Goal: Task Accomplishment & Management: Manage account settings

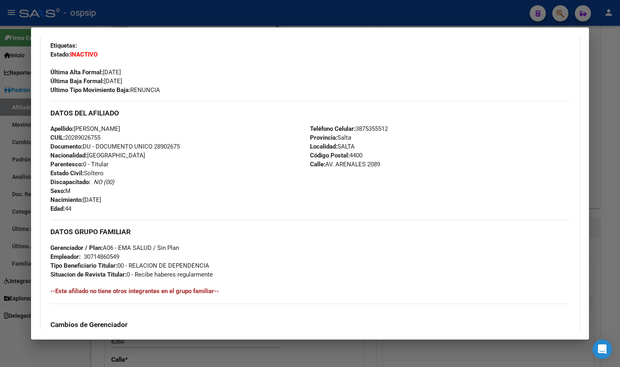
scroll to position [37, 0]
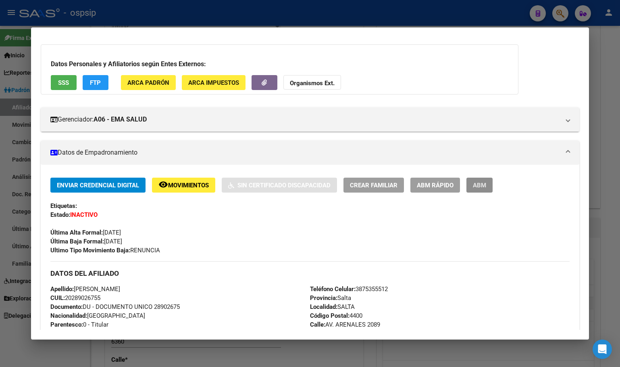
click at [477, 184] on span "ABM" at bounding box center [479, 184] width 13 height 7
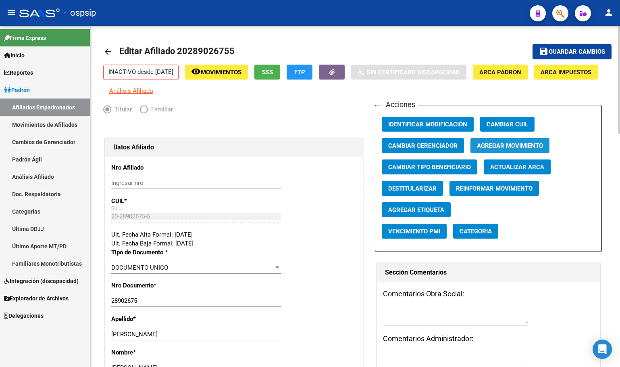
click at [499, 149] on span "Agregar Movimiento" at bounding box center [510, 145] width 66 height 7
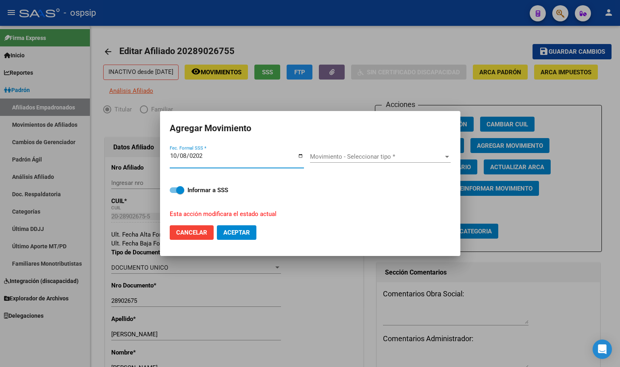
type input "[DATE]"
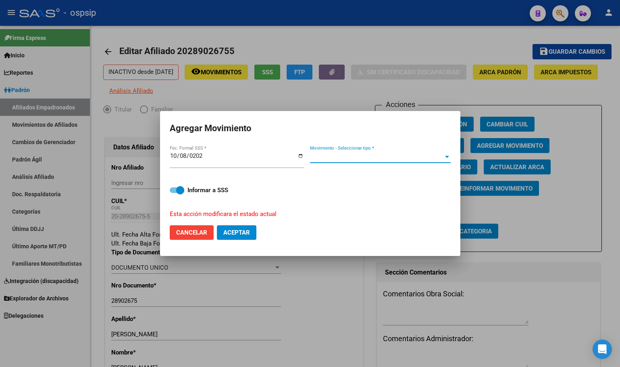
click at [351, 156] on span "Movimiento - Seleccionar tipo *" at bounding box center [376, 156] width 133 height 7
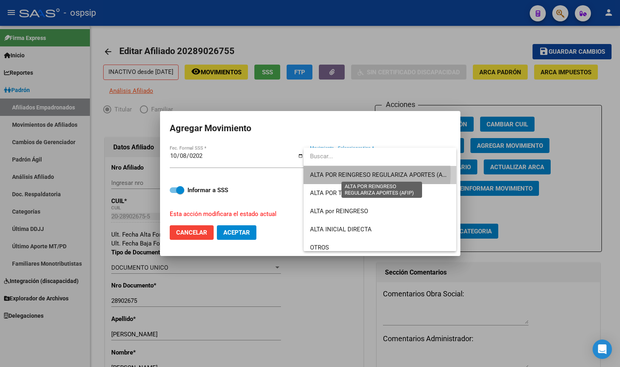
click at [351, 173] on span "ALTA POR REINGRESO REGULARIZA APORTES (AFIP)" at bounding box center [381, 174] width 143 height 7
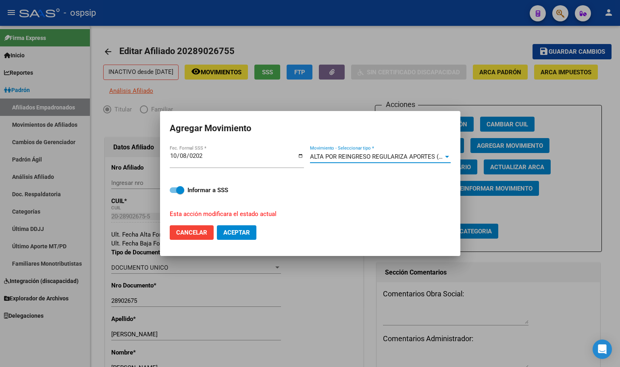
click at [231, 231] on span "Aceptar" at bounding box center [236, 232] width 27 height 7
checkbox input "false"
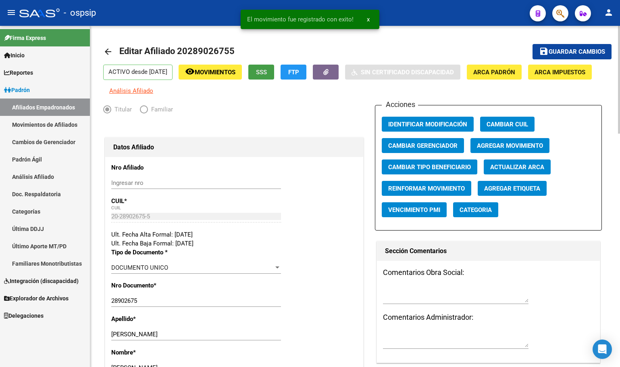
click at [267, 74] on span "SSS" at bounding box center [261, 72] width 11 height 7
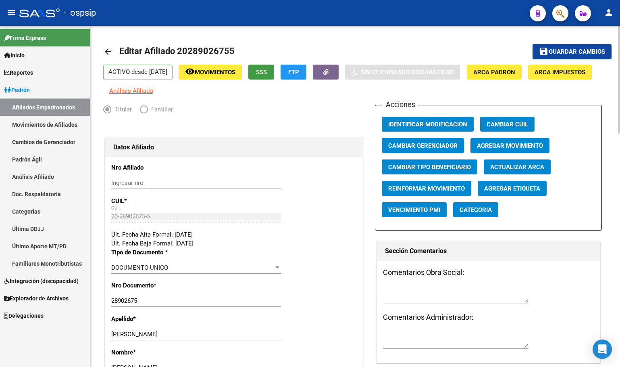
click at [567, 48] on span "Guardar cambios" at bounding box center [577, 51] width 56 height 7
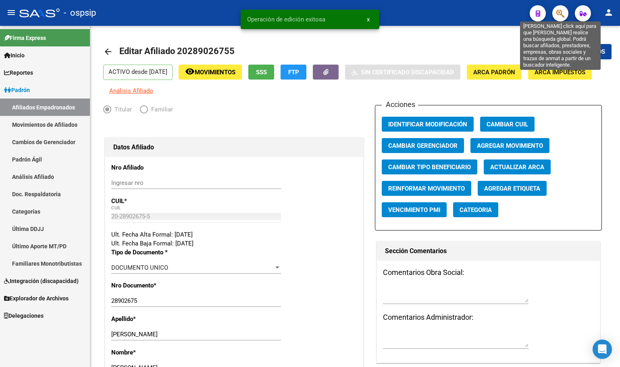
click at [561, 14] on icon "button" at bounding box center [561, 13] width 8 height 9
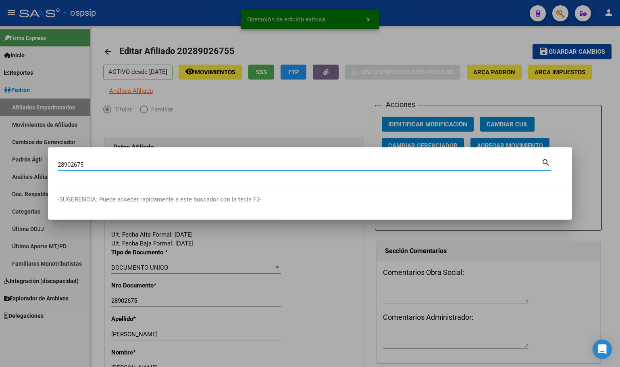
type input "28902675"
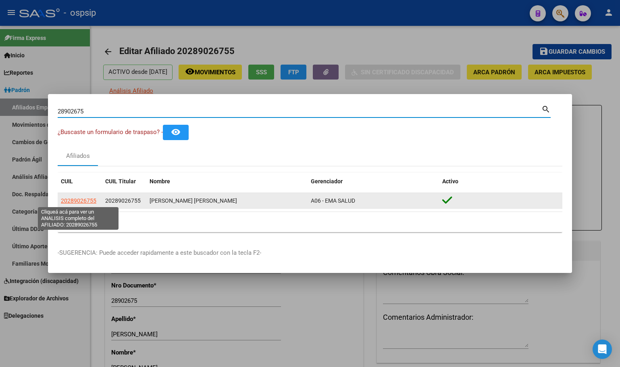
click at [78, 198] on span "20289026755" at bounding box center [78, 200] width 35 height 6
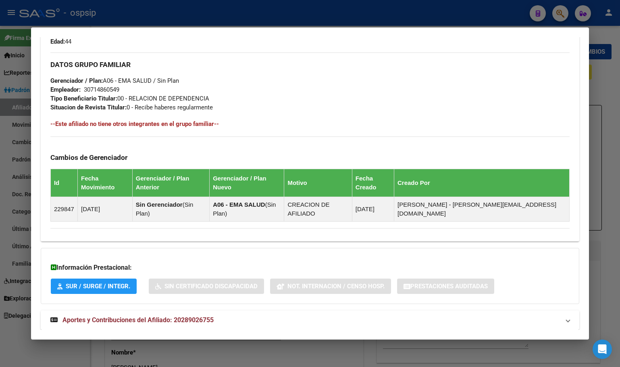
scroll to position [114, 0]
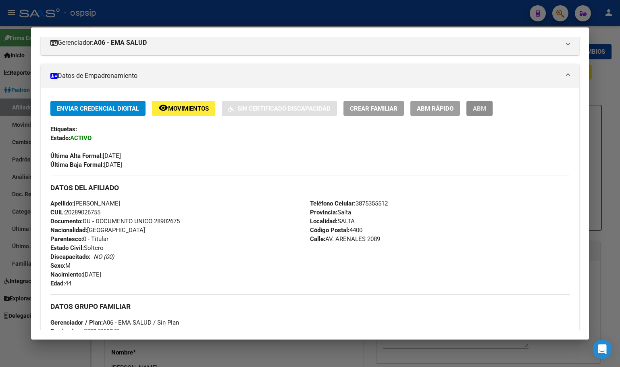
drag, startPoint x: 484, startPoint y: 102, endPoint x: 496, endPoint y: 119, distance: 20.5
click at [484, 104] on button "ABM" at bounding box center [480, 108] width 26 height 15
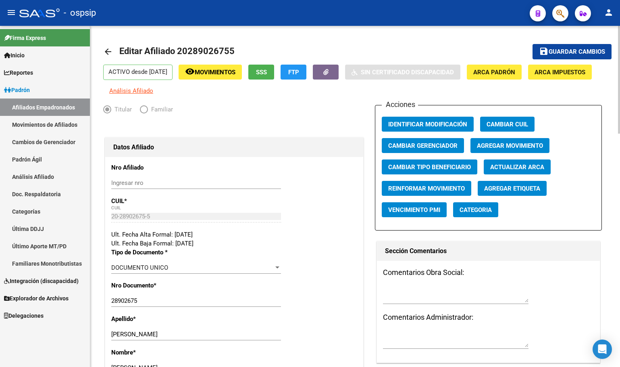
click at [194, 189] on div "Ingresar nro" at bounding box center [196, 183] width 170 height 12
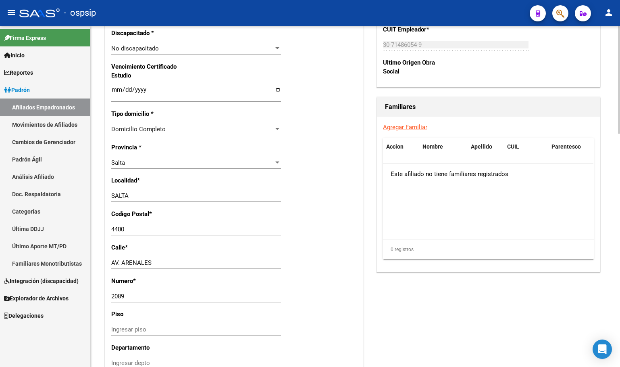
scroll to position [740, 0]
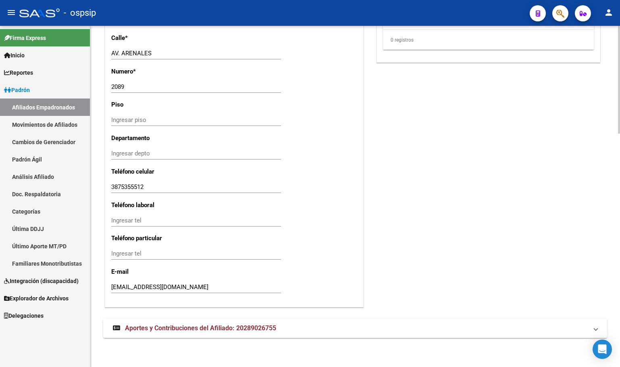
drag, startPoint x: 174, startPoint y: 328, endPoint x: 187, endPoint y: 325, distance: 13.2
click at [174, 328] on span "Aportes y Contribuciones del Afiliado: 20289026755" at bounding box center [200, 328] width 151 height 8
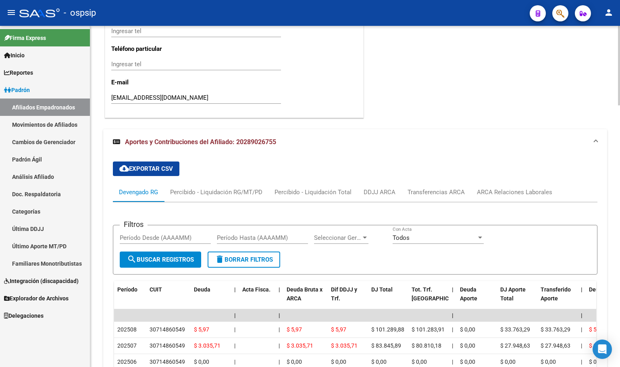
scroll to position [1003, 0]
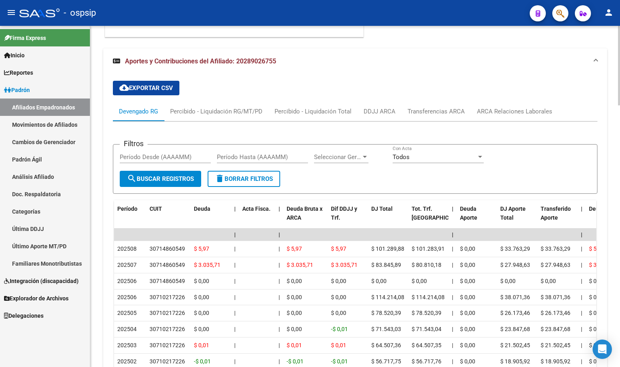
click at [200, 100] on div "cloud_download Exportar CSV Devengado RG Percibido - Liquidación RG/MT/PD Perci…" at bounding box center [355, 252] width 485 height 356
click at [519, 116] on div "ARCA Relaciones Laborales" at bounding box center [514, 111] width 75 height 9
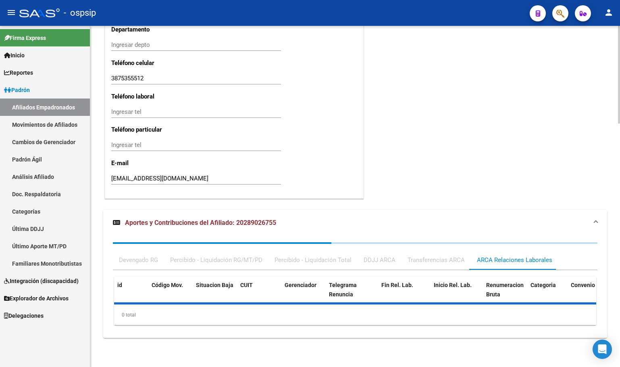
scroll to position [948, 0]
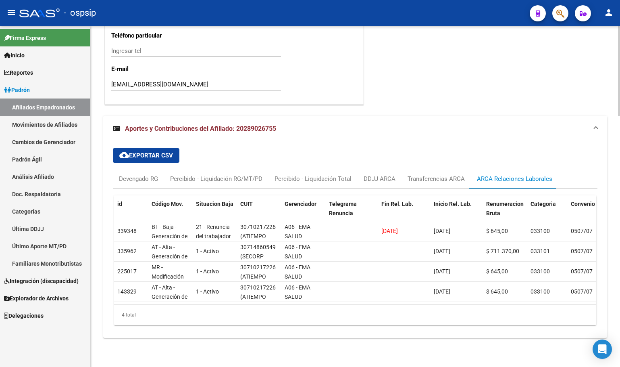
click at [224, 146] on div "cloud_download Exportar CSV Devengado RG Percibido - Liquidación RG/MT/PD Perci…" at bounding box center [355, 237] width 485 height 190
click at [125, 174] on div "Devengado RG" at bounding box center [138, 178] width 39 height 9
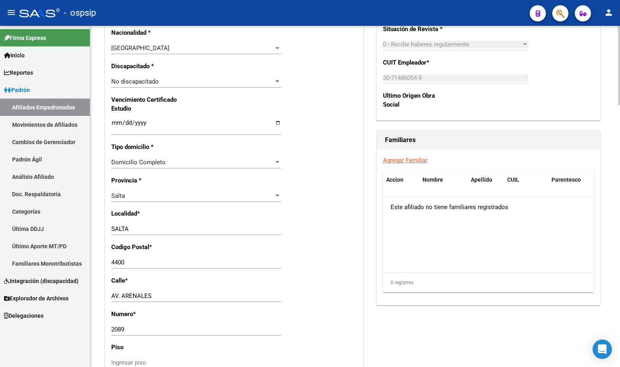
scroll to position [424, 0]
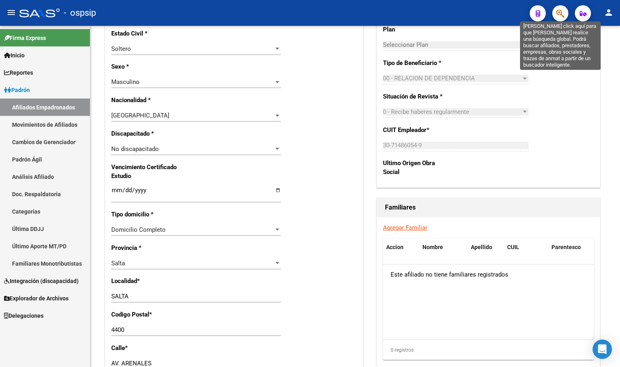
click at [563, 14] on icon "button" at bounding box center [561, 13] width 8 height 9
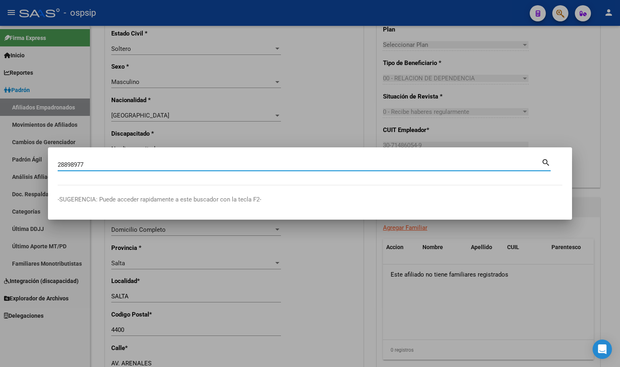
type input "28898977"
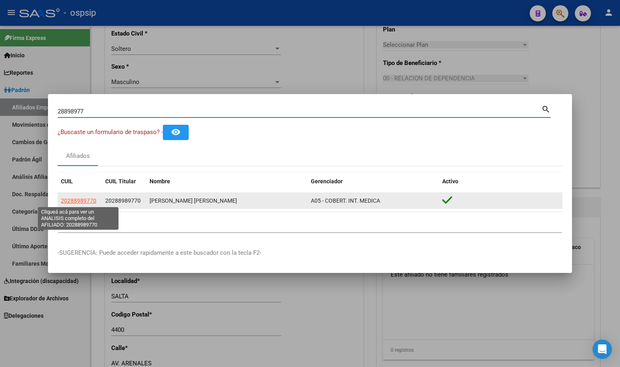
click at [81, 197] on span "20288989770" at bounding box center [78, 200] width 35 height 6
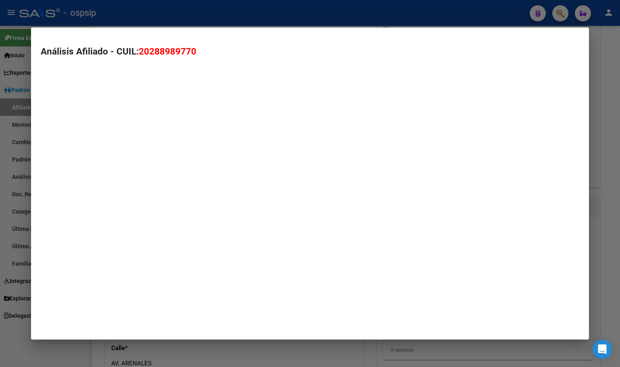
type textarea "20288989770"
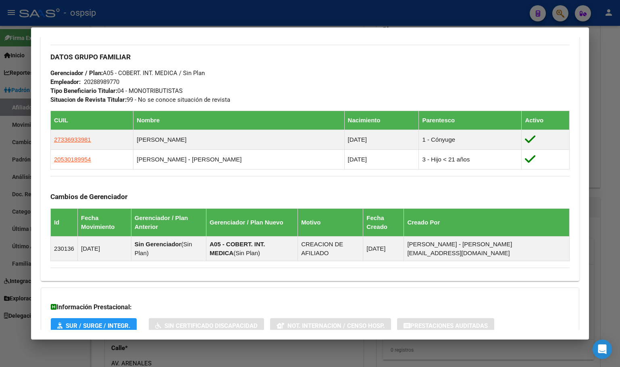
scroll to position [420, 0]
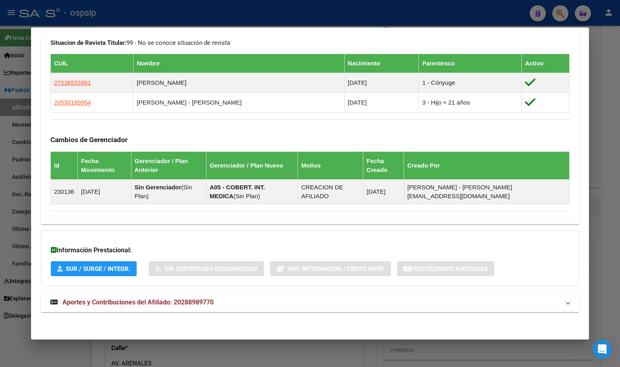
click at [167, 306] on strong "Aportes y Contribuciones del Afiliado: 20288989770" at bounding box center [131, 302] width 163 height 10
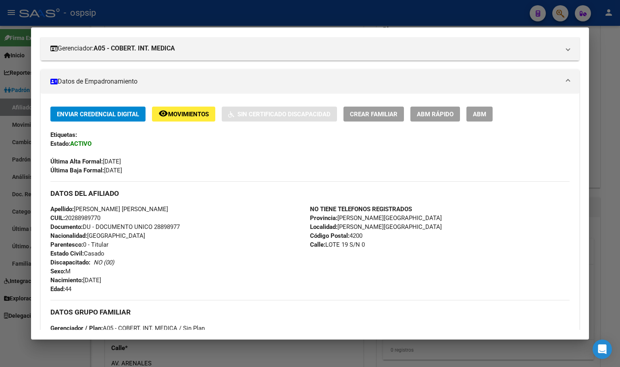
scroll to position [0, 0]
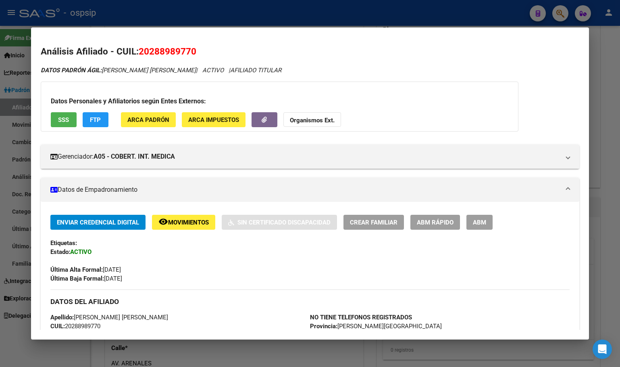
click at [481, 219] on span "ABM" at bounding box center [479, 222] width 13 height 7
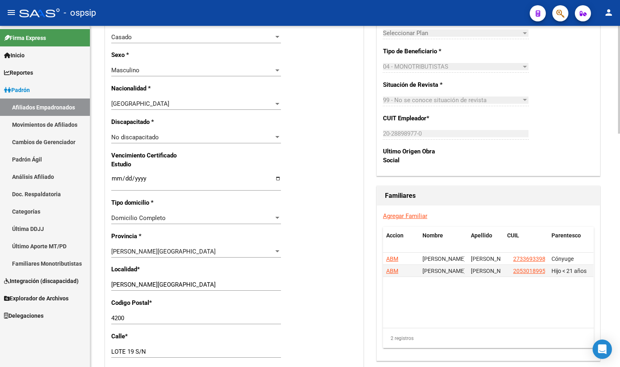
scroll to position [444, 0]
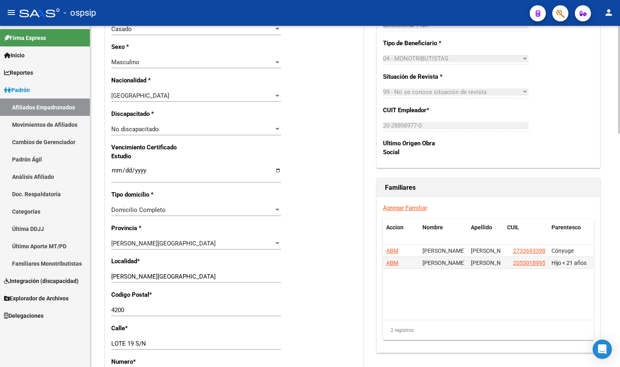
click at [401, 211] on link "Agregar Familiar" at bounding box center [405, 207] width 44 height 7
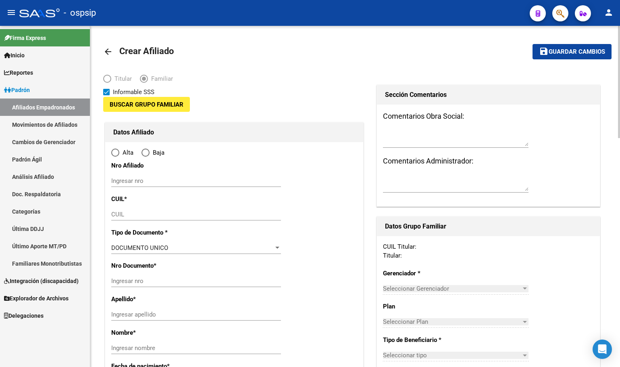
type input "20-28898977-0"
type input "[PERSON_NAME][GEOGRAPHIC_DATA]"
type input "4200"
type input "LOTE 19 S/N"
type input "0"
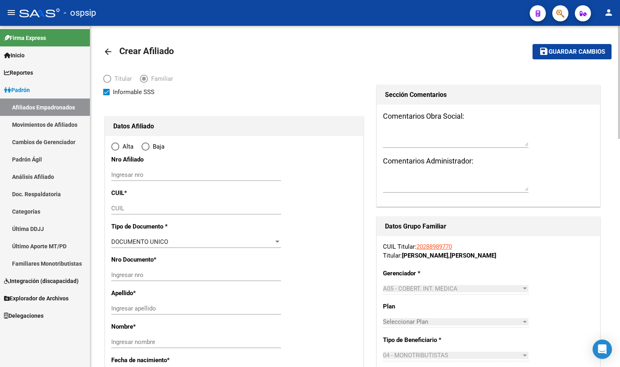
radio input "true"
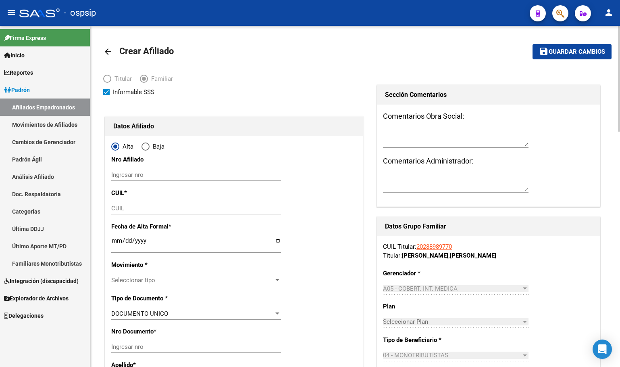
type input "20-28898977-0"
click at [123, 206] on input "CUIL" at bounding box center [196, 207] width 170 height 7
click at [123, 211] on input "CUIL" at bounding box center [196, 207] width 170 height 7
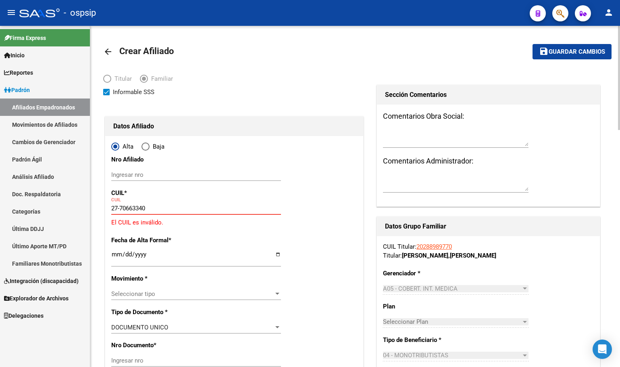
type input "27-70663340-0"
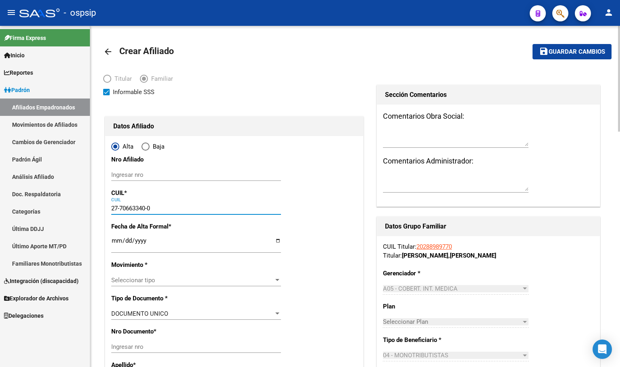
type input "70663340"
type input "[PERSON_NAME]"
type input "[DATE]"
type input "[PERSON_NAME][GEOGRAPHIC_DATA]"
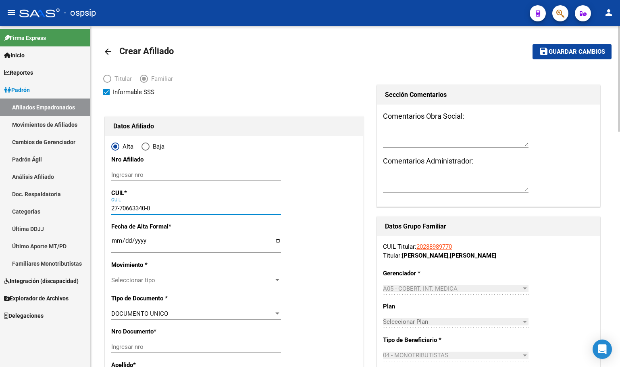
type input "MZA 82 LOTE 5"
type input "27-70663340-0"
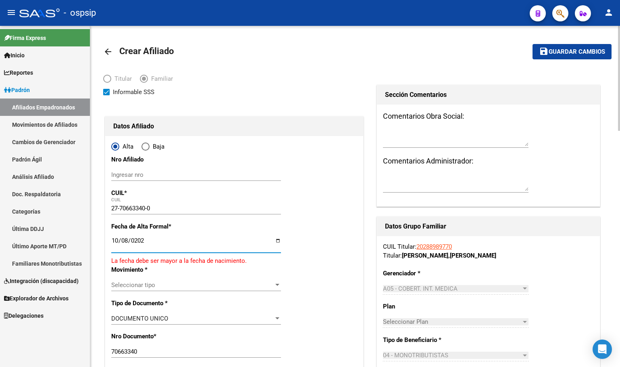
type input "[DATE]"
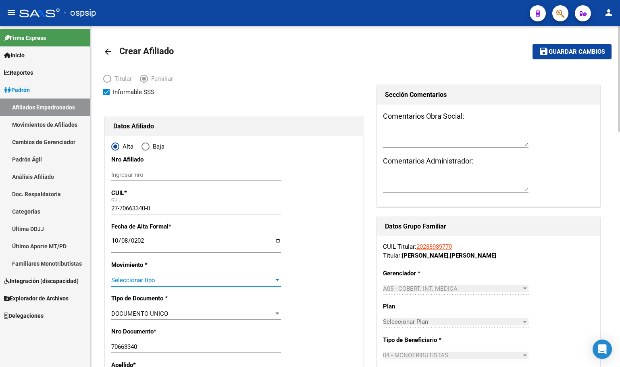
click at [122, 281] on span "Seleccionar tipo" at bounding box center [192, 279] width 163 height 7
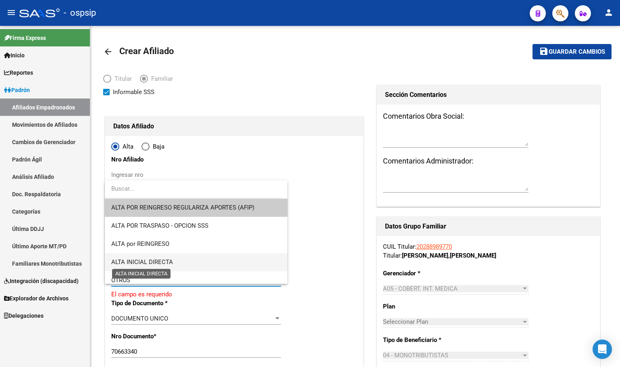
click at [138, 262] on span "ALTA INICIAL DIRECTA" at bounding box center [142, 261] width 62 height 7
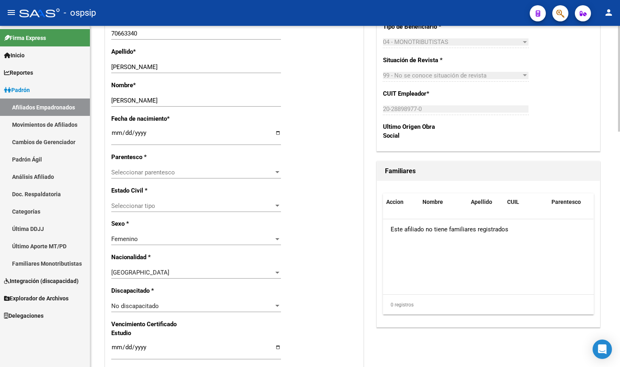
scroll to position [323, 0]
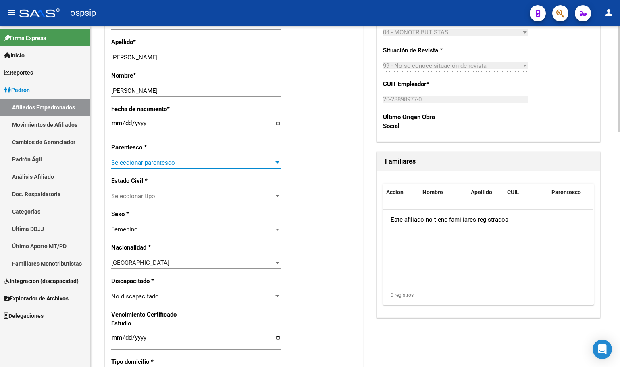
click at [129, 162] on span "Seleccionar parentesco" at bounding box center [192, 162] width 163 height 7
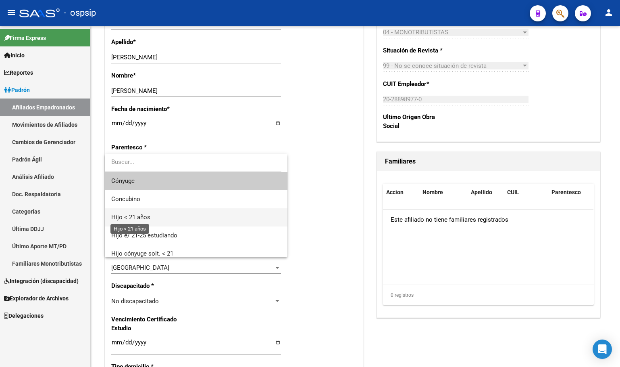
click at [135, 217] on span "Hijo < 21 años" at bounding box center [130, 216] width 39 height 7
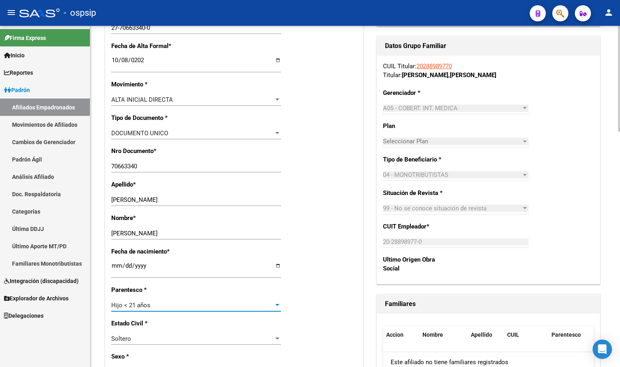
scroll to position [0, 0]
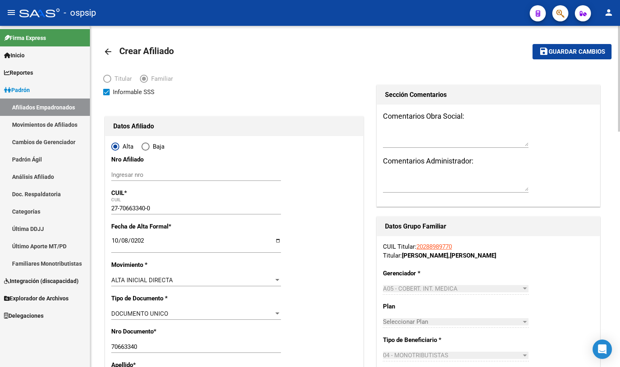
click at [560, 51] on span "Guardar cambios" at bounding box center [577, 51] width 56 height 7
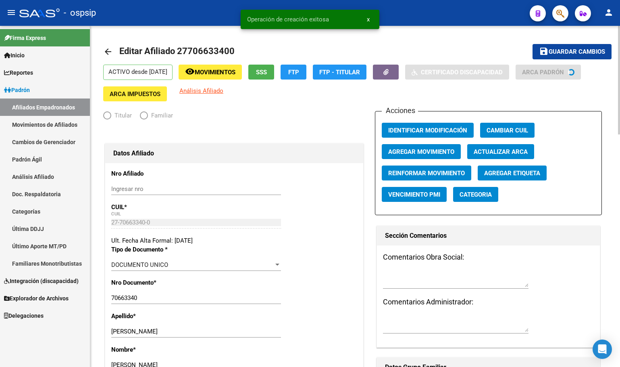
radio input "true"
type input "20-28898977-0"
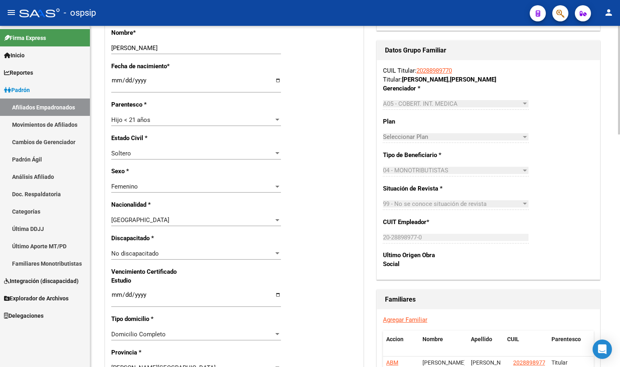
scroll to position [444, 0]
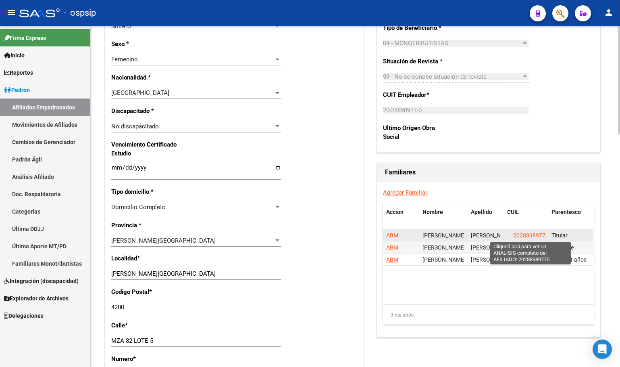
click at [529, 233] on span "20288989770" at bounding box center [530, 235] width 35 height 6
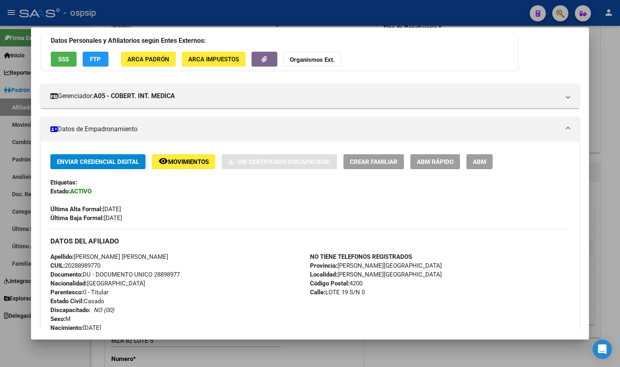
scroll to position [202, 0]
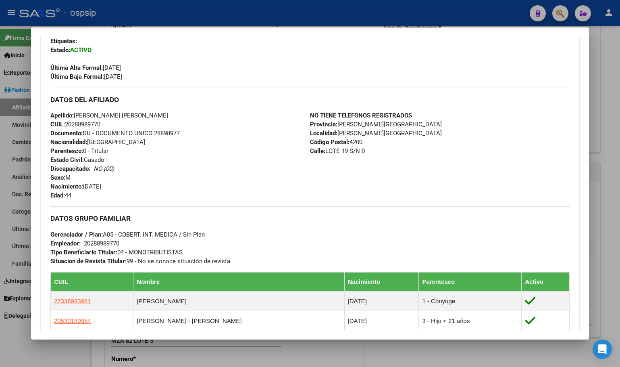
drag, startPoint x: 204, startPoint y: 169, endPoint x: 218, endPoint y: 180, distance: 18.0
click at [204, 169] on div "Apellido: [PERSON_NAME] [PERSON_NAME] CUIL: 20288989770 Documento: DU - DOCUMEN…" at bounding box center [180, 155] width 260 height 89
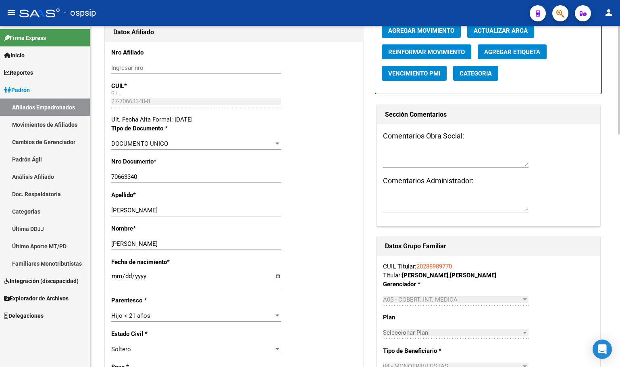
scroll to position [161, 0]
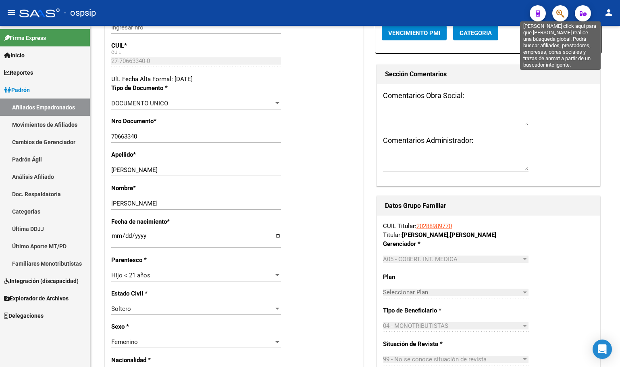
click at [562, 13] on icon "button" at bounding box center [561, 13] width 8 height 9
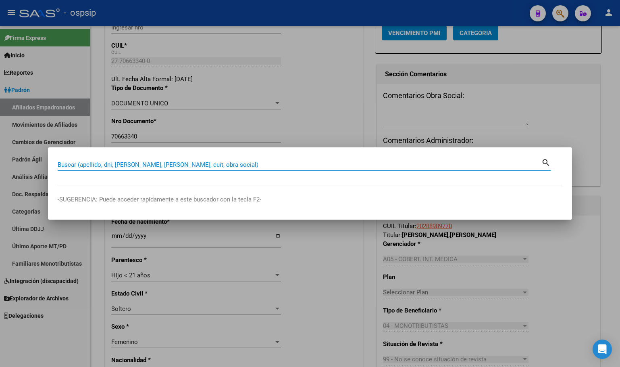
click at [71, 165] on input "Buscar (apellido, dni, [PERSON_NAME], [PERSON_NAME], cuit, obra social)" at bounding box center [300, 164] width 484 height 7
type input "32784620"
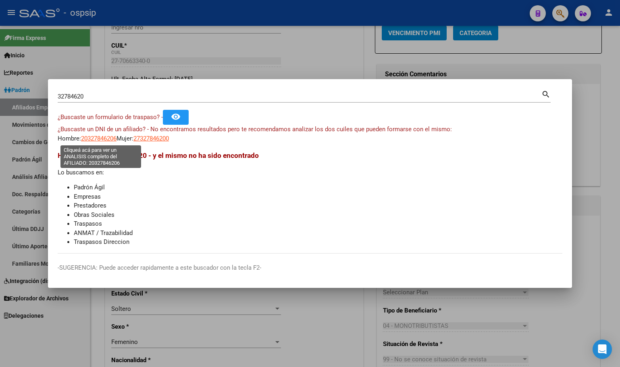
click at [100, 138] on span "20327846206" at bounding box center [98, 138] width 35 height 7
type textarea "20327846206"
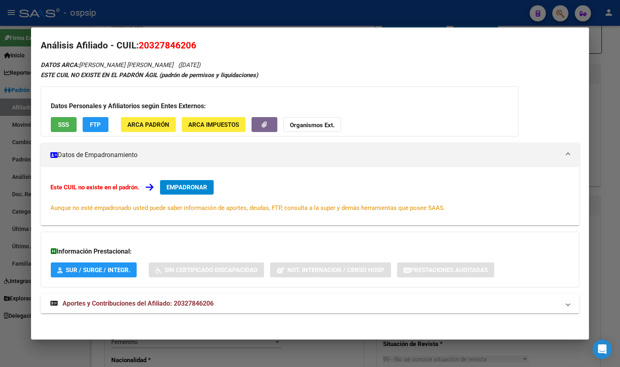
scroll to position [8, 0]
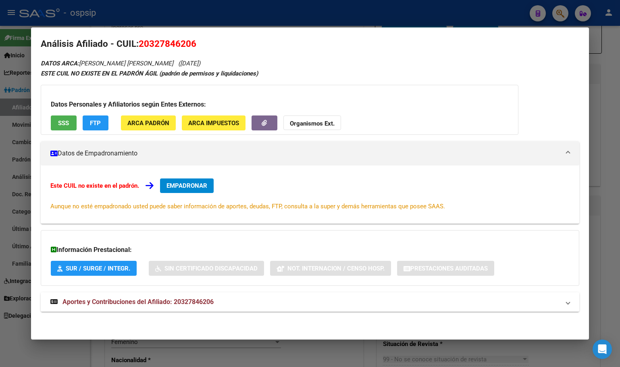
click at [191, 298] on span "Aportes y Contribuciones del Afiliado: 20327846206" at bounding box center [138, 302] width 151 height 8
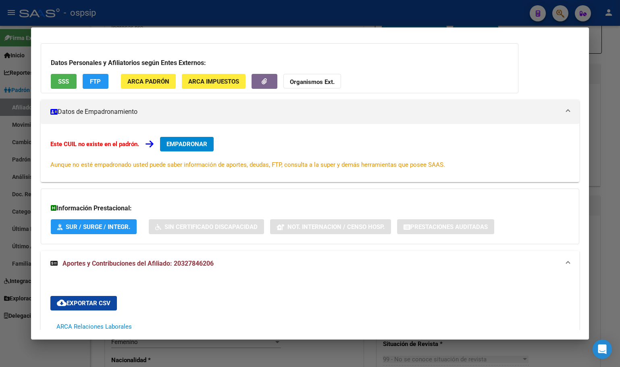
scroll to position [0, 0]
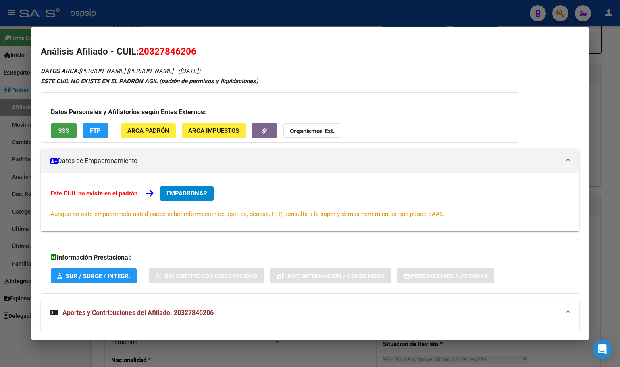
click at [62, 127] on span "SSS" at bounding box center [63, 130] width 11 height 7
drag, startPoint x: 150, startPoint y: 50, endPoint x: 192, endPoint y: 54, distance: 42.9
click at [192, 54] on span "20327846206" at bounding box center [168, 51] width 58 height 10
copy span "32784620"
click at [184, 192] on span "EMPADRONAR" at bounding box center [187, 193] width 41 height 7
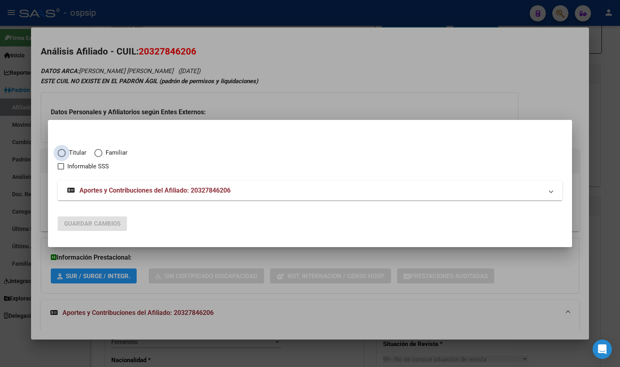
click at [62, 150] on span "Elija una opción" at bounding box center [62, 153] width 8 height 8
click at [62, 150] on input "Titular" at bounding box center [62, 153] width 8 height 8
radio input "true"
checkbox input "true"
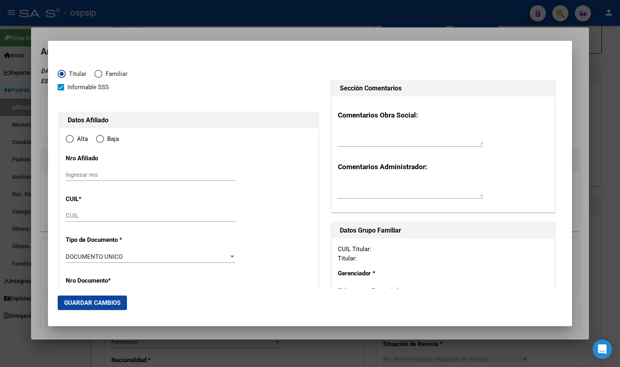
type input "20-32784620-6"
type input "32784620"
type input "PORTILLO"
type input "[PERSON_NAME]"
type input "[DATE]"
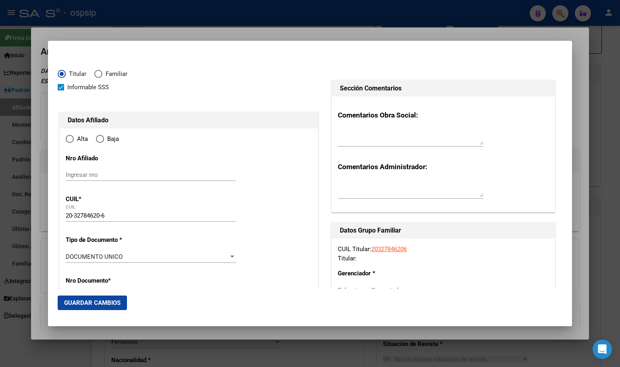
type input "GENERAL CONESA"
type input "2907"
type input "SARMIENTO"
radio input "true"
type input "GENERAL CONESA"
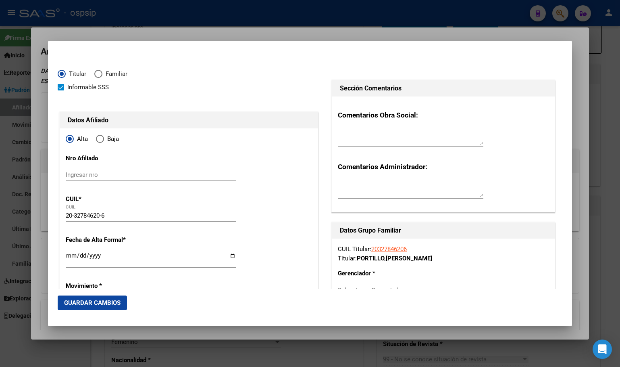
click at [68, 252] on input "Ingresar fecha" at bounding box center [151, 258] width 170 height 13
type input "[DATE]"
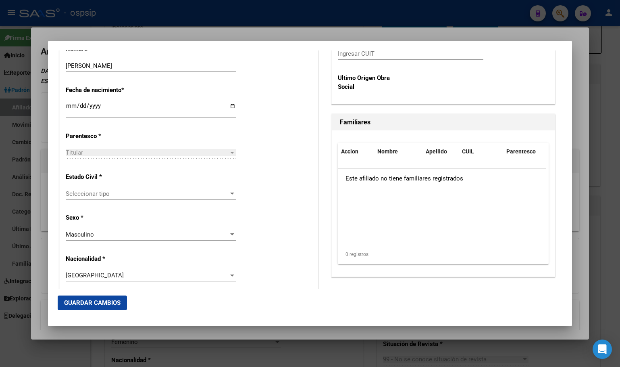
scroll to position [415, 0]
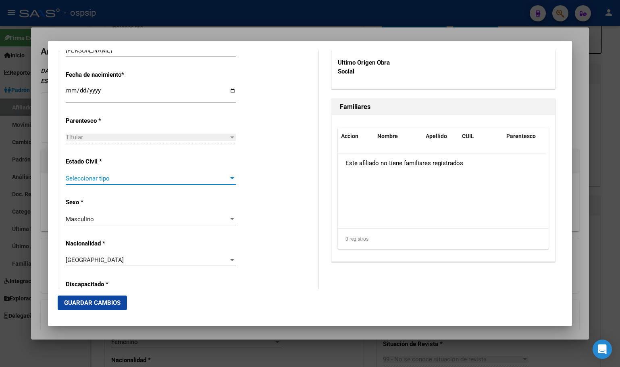
click at [77, 177] on span "Seleccionar tipo" at bounding box center [147, 178] width 163 height 7
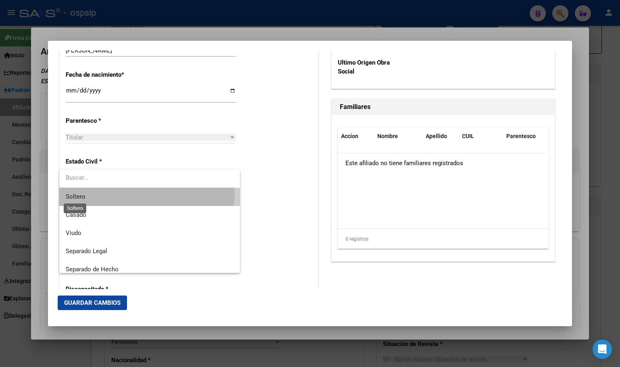
click at [79, 193] on span "Soltero" at bounding box center [76, 196] width 20 height 7
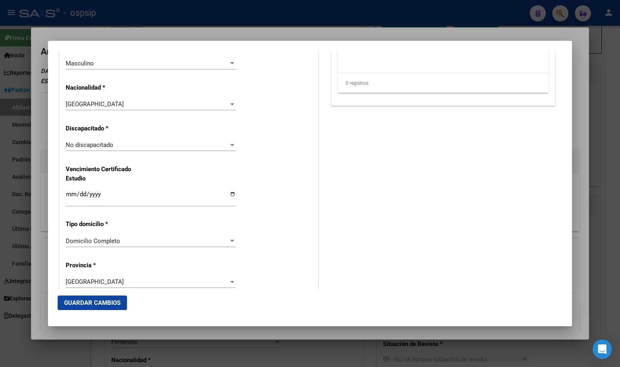
scroll to position [657, 0]
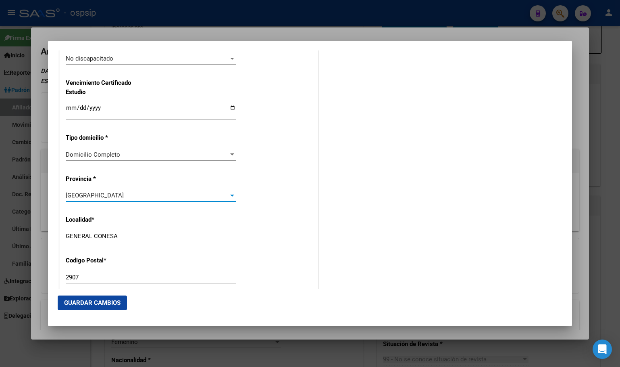
click at [83, 194] on span "[GEOGRAPHIC_DATA]" at bounding box center [95, 195] width 58 height 7
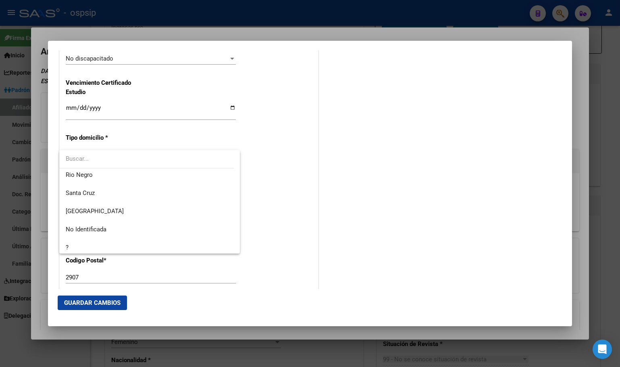
scroll to position [387, 0]
click at [78, 171] on span "Rio Negro" at bounding box center [79, 171] width 27 height 7
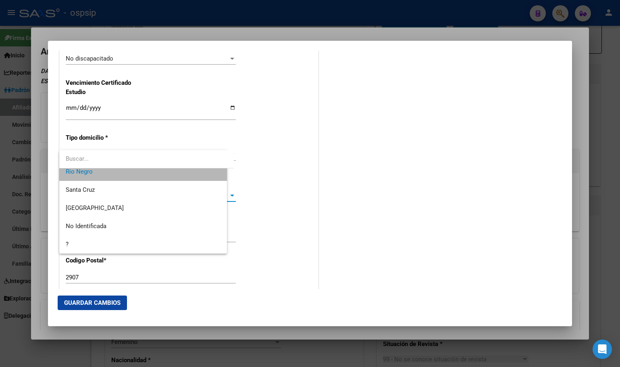
scroll to position [381, 0]
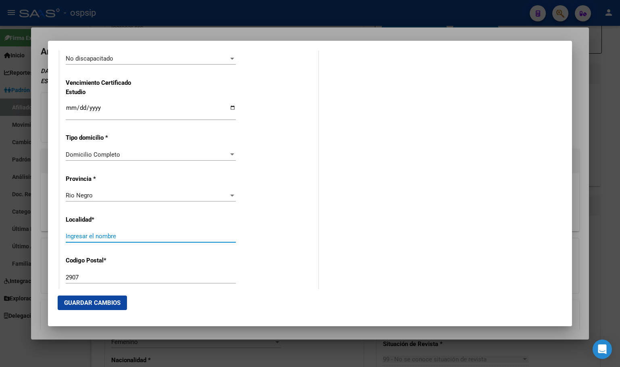
click at [85, 233] on input "Ingresar el nombre" at bounding box center [151, 235] width 170 height 7
click at [80, 234] on input "Ingresar el nombre" at bounding box center [151, 235] width 170 height 7
type input "[GEOGRAPHIC_DATA]"
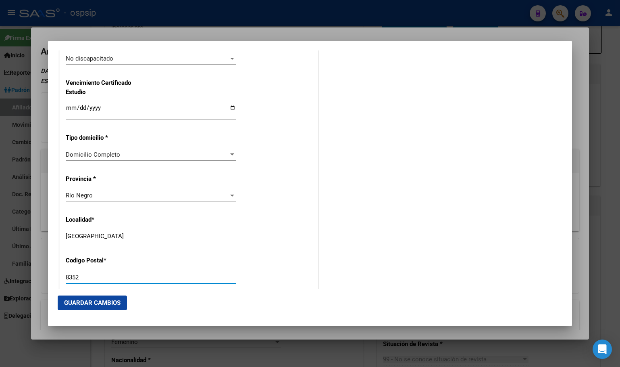
type input "8352"
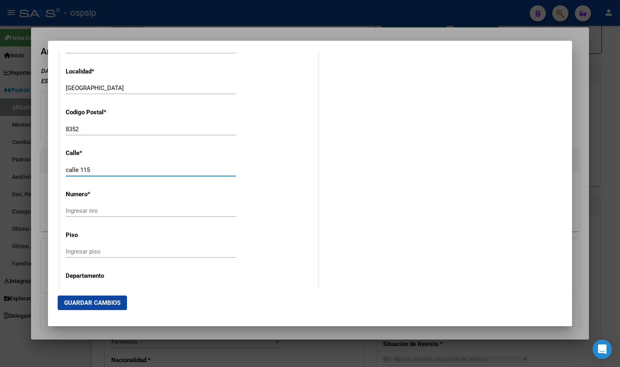
type input "calle 115"
type input "366"
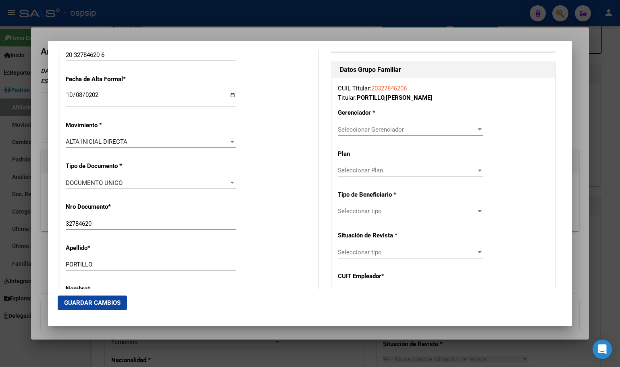
scroll to position [160, 0]
click at [354, 128] on span "Seleccionar Gerenciador" at bounding box center [407, 130] width 138 height 7
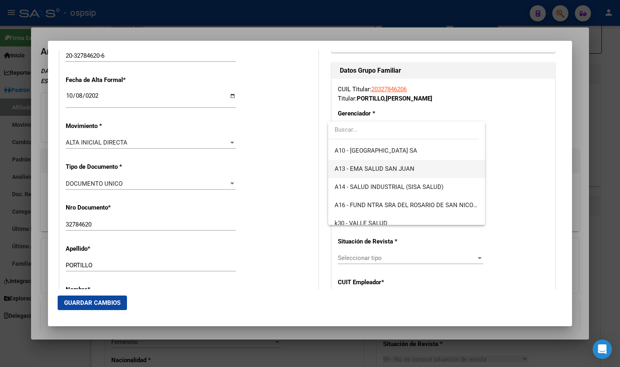
scroll to position [202, 0]
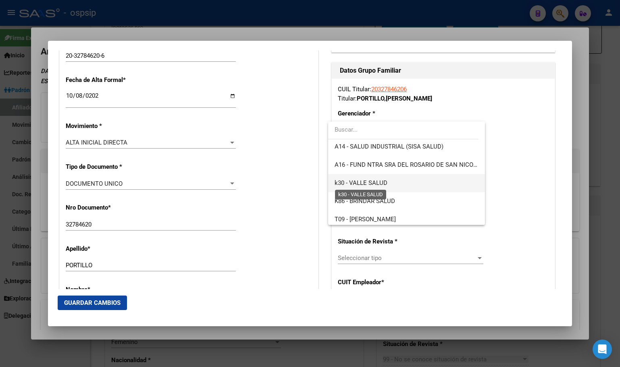
click at [376, 184] on span "k30 - VALLE SALUD" at bounding box center [361, 182] width 53 height 7
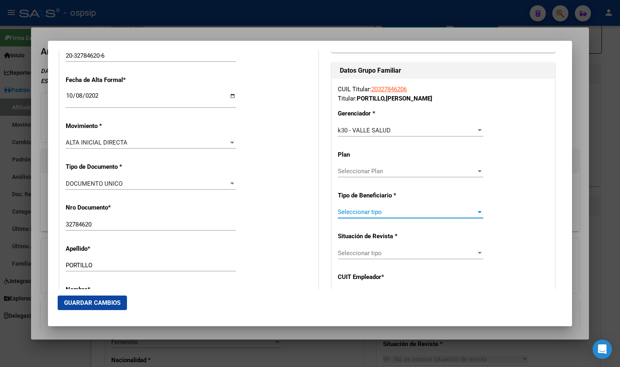
click at [355, 211] on span "Seleccionar tipo" at bounding box center [407, 211] width 138 height 7
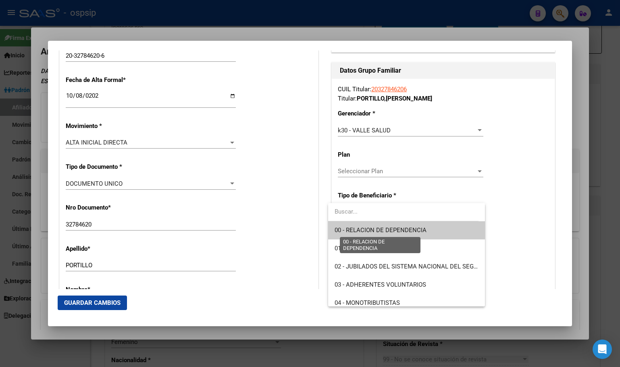
click at [356, 229] on span "00 - RELACION DE DEPENDENCIA" at bounding box center [381, 229] width 92 height 7
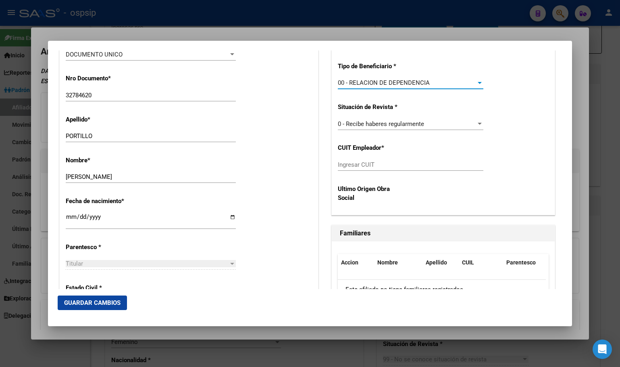
scroll to position [321, 0]
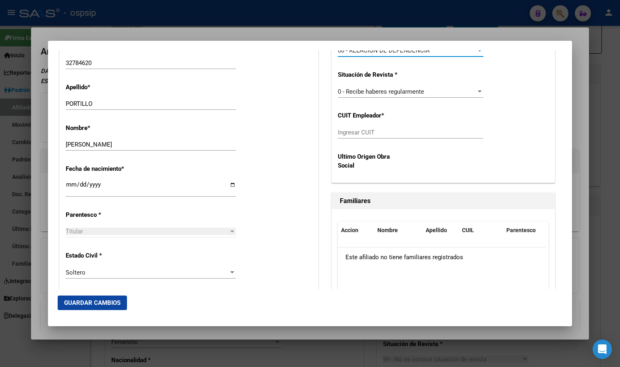
click at [363, 132] on input "Ingresar CUIT" at bounding box center [411, 132] width 146 height 7
drag, startPoint x: 113, startPoint y: 49, endPoint x: 113, endPoint y: 56, distance: 6.5
click at [113, 49] on mat-dialog-container "Titular Familiar Informable SSS Datos Afiliado Alta Baja Nro Afiliado Ingresar …" at bounding box center [310, 183] width 524 height 285
click at [376, 133] on input "Ingresar CUIT" at bounding box center [411, 132] width 146 height 7
type input "30-57517012-5"
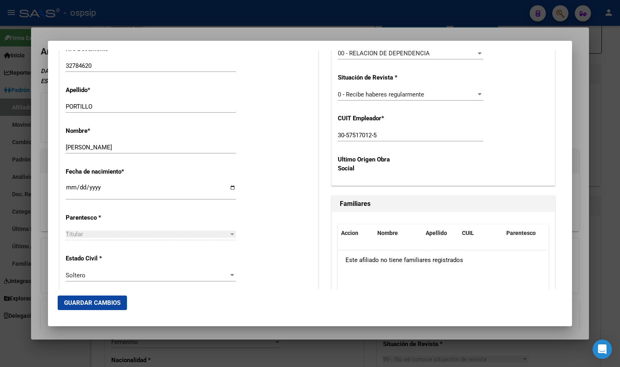
scroll to position [306, 0]
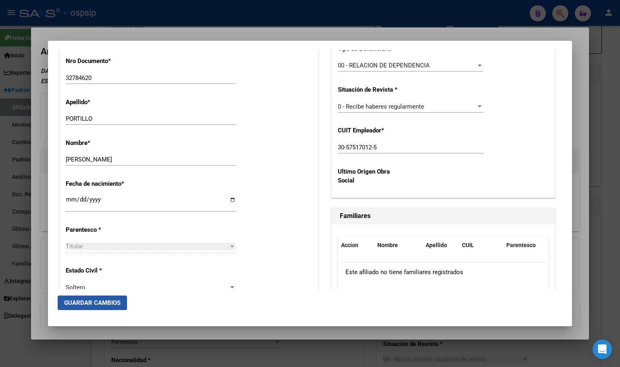
click at [81, 301] on span "Guardar Cambios" at bounding box center [92, 302] width 56 height 7
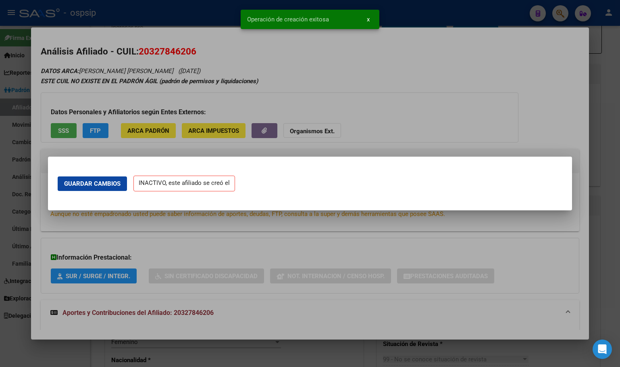
scroll to position [0, 0]
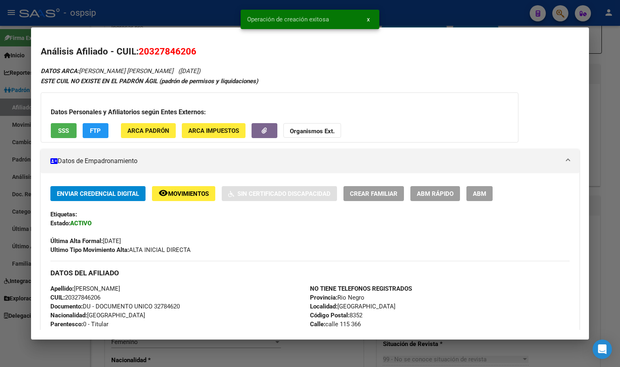
click at [476, 190] on span "ABM" at bounding box center [479, 193] width 13 height 7
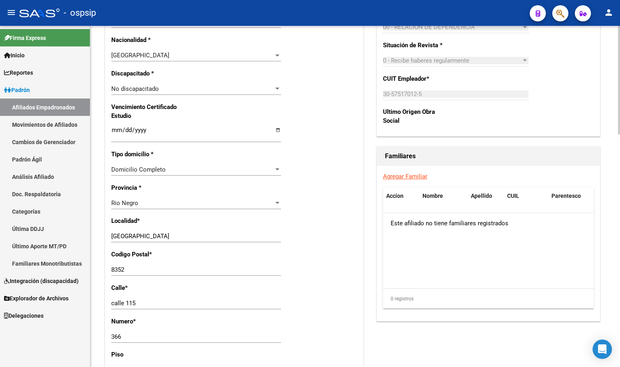
scroll to position [524, 0]
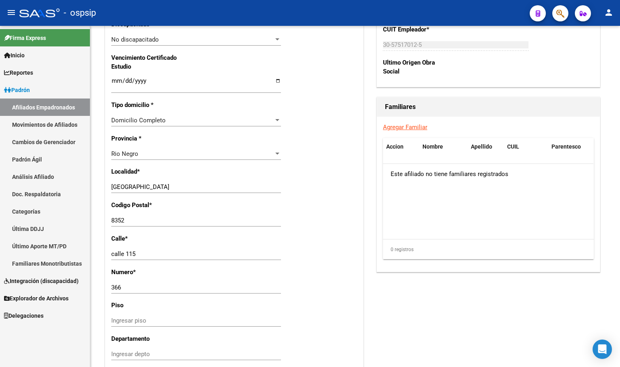
click at [205, 14] on div "- ospsip" at bounding box center [271, 13] width 504 height 18
click at [209, 10] on div "- ospsip" at bounding box center [271, 13] width 504 height 18
click at [119, 190] on input "[GEOGRAPHIC_DATA]" at bounding box center [196, 186] width 170 height 7
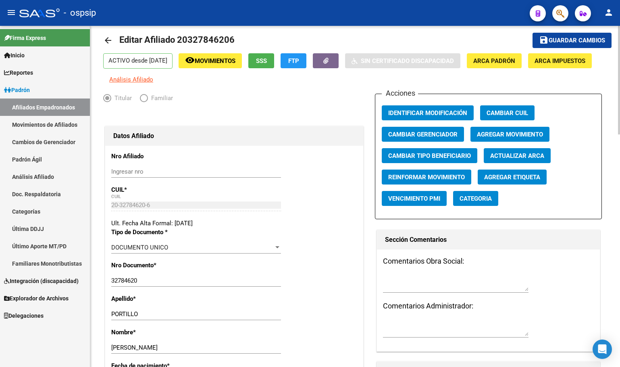
scroll to position [0, 0]
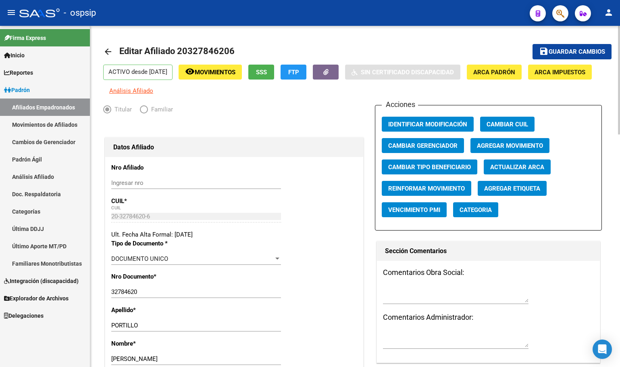
type input "[GEOGRAPHIC_DATA]"
click at [569, 53] on span "Guardar cambios" at bounding box center [577, 51] width 56 height 7
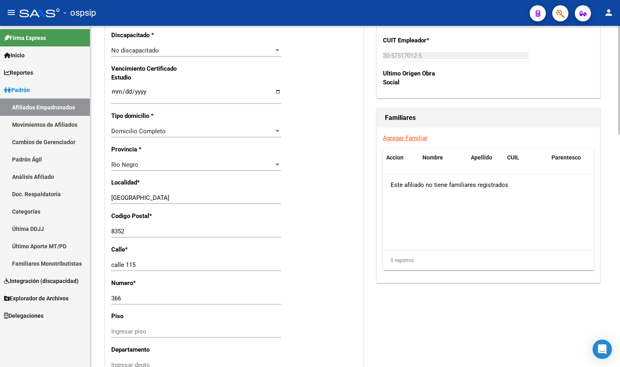
scroll to position [524, 0]
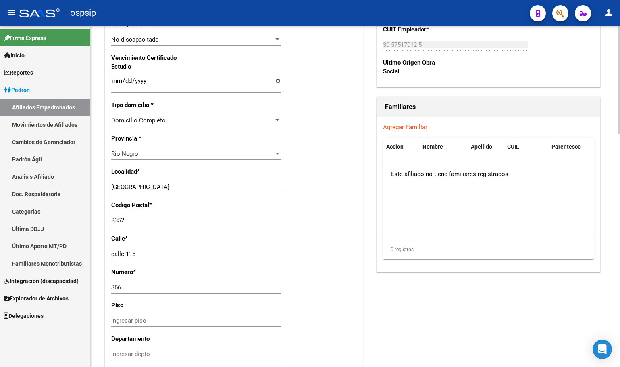
click at [128, 224] on input "8352" at bounding box center [196, 220] width 170 height 7
type input "8532"
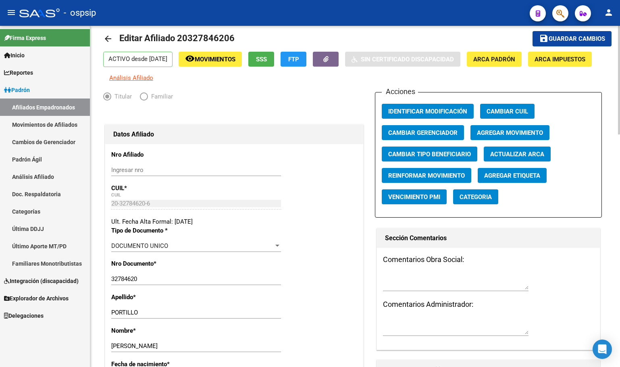
scroll to position [0, 0]
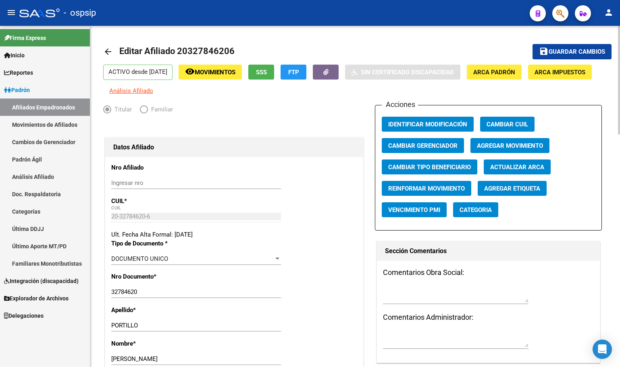
click at [565, 50] on span "Guardar cambios" at bounding box center [577, 51] width 56 height 7
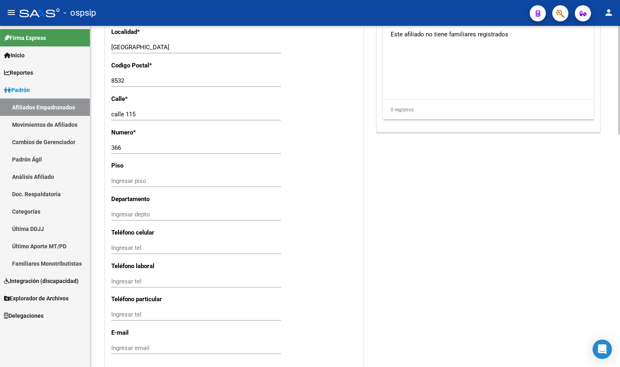
scroll to position [731, 0]
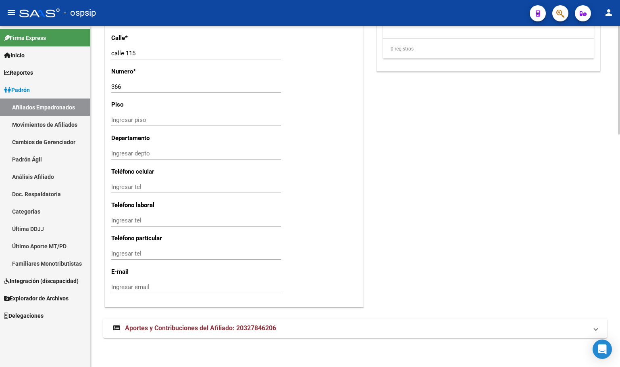
click at [197, 331] on span "Aportes y Contribuciones del Afiliado: 20327846206" at bounding box center [200, 328] width 151 height 8
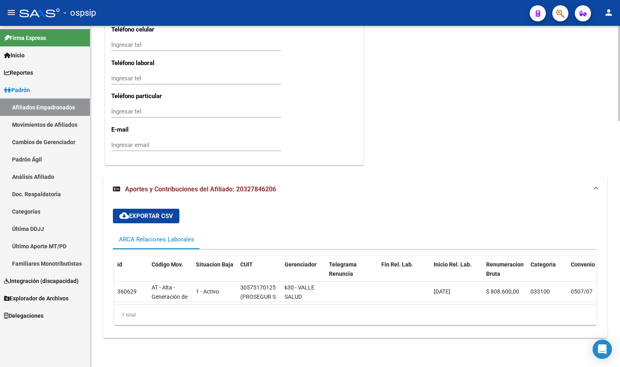
scroll to position [879, 0]
click at [179, 4] on mat-toolbar "menu - ospsip person" at bounding box center [310, 13] width 620 height 26
click at [67, 318] on link "Delegaciones" at bounding box center [45, 314] width 90 height 17
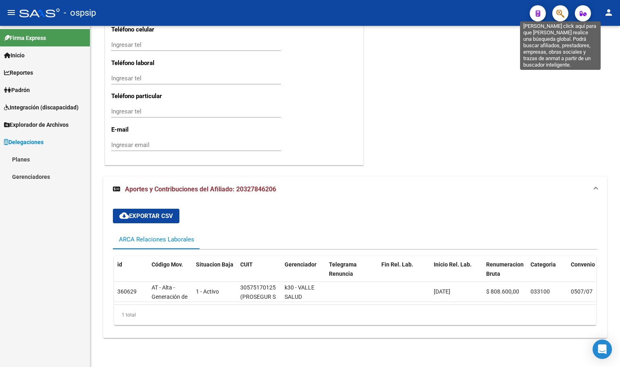
click at [562, 10] on icon "button" at bounding box center [561, 13] width 8 height 9
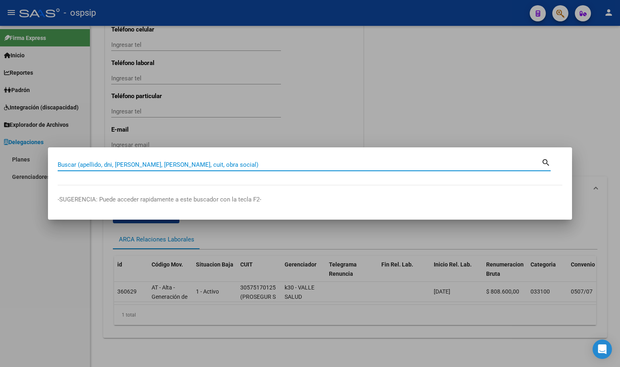
click at [69, 164] on input "Buscar (apellido, dni, [PERSON_NAME], [PERSON_NAME], cuit, obra social)" at bounding box center [300, 164] width 484 height 7
type input "37590813"
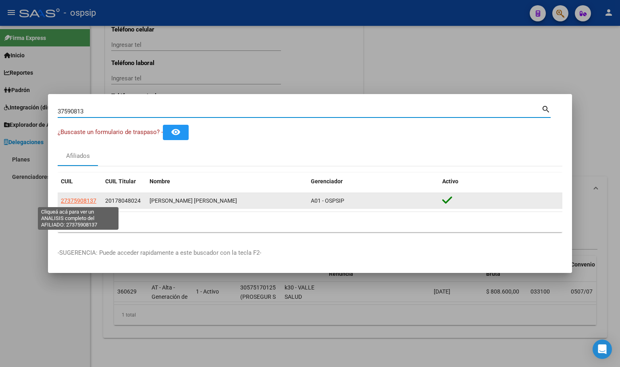
click at [82, 199] on span "27375908137" at bounding box center [78, 200] width 35 height 6
type textarea "27375908137"
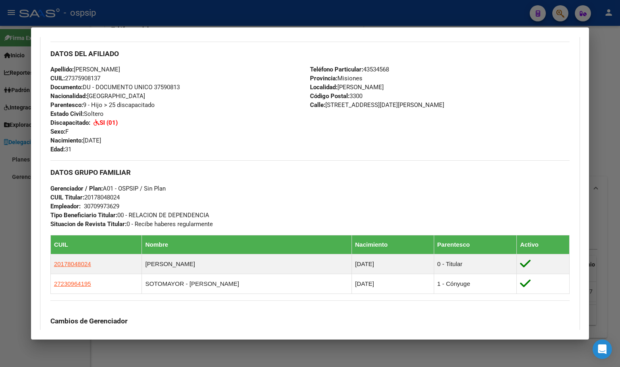
scroll to position [242, 0]
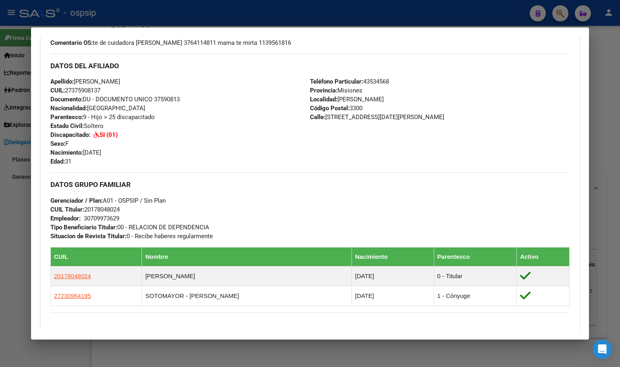
click at [156, 68] on h3 "DATOS DEL AFILIADO" at bounding box center [309, 65] width 519 height 9
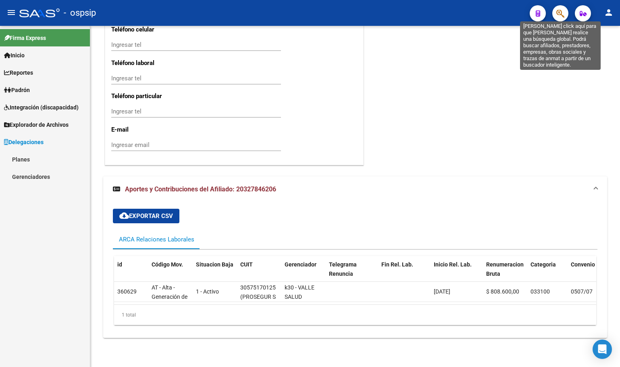
click at [562, 13] on icon "button" at bounding box center [561, 13] width 8 height 9
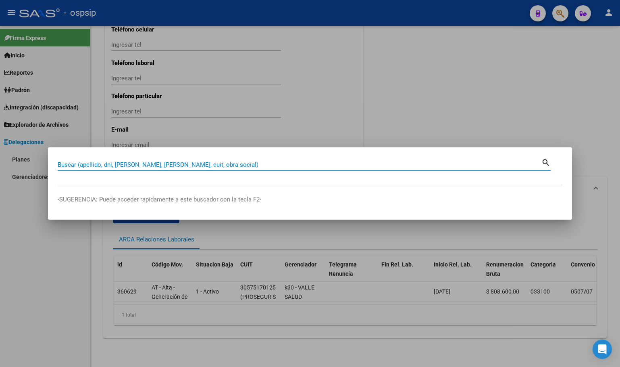
click at [102, 164] on input "Buscar (apellido, dni, [PERSON_NAME], [PERSON_NAME], cuit, obra social)" at bounding box center [300, 164] width 484 height 7
type input "abaca"
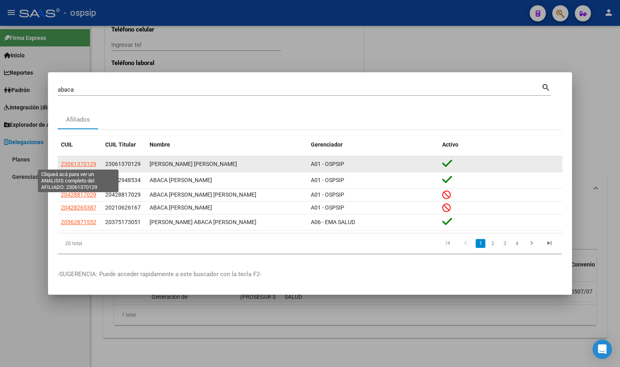
click at [77, 162] on span "23061370129" at bounding box center [78, 163] width 35 height 6
type textarea "23061370129"
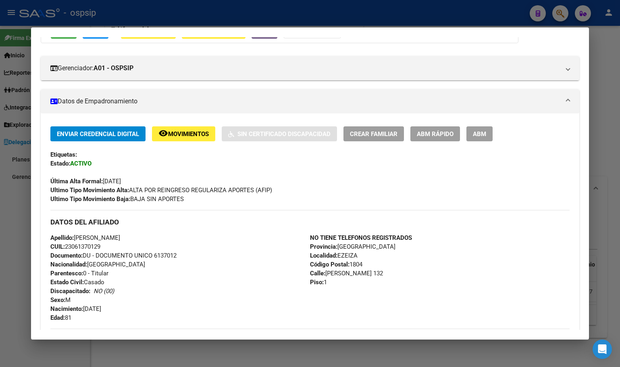
scroll to position [0, 0]
